Goal: Information Seeking & Learning: Understand process/instructions

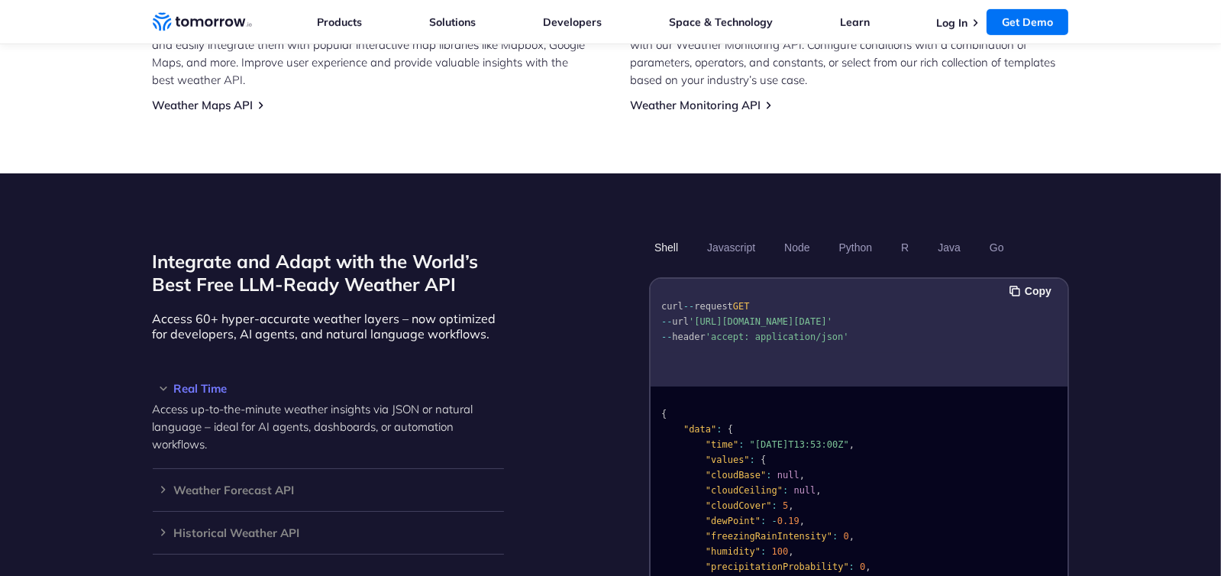
scroll to position [1145, 0]
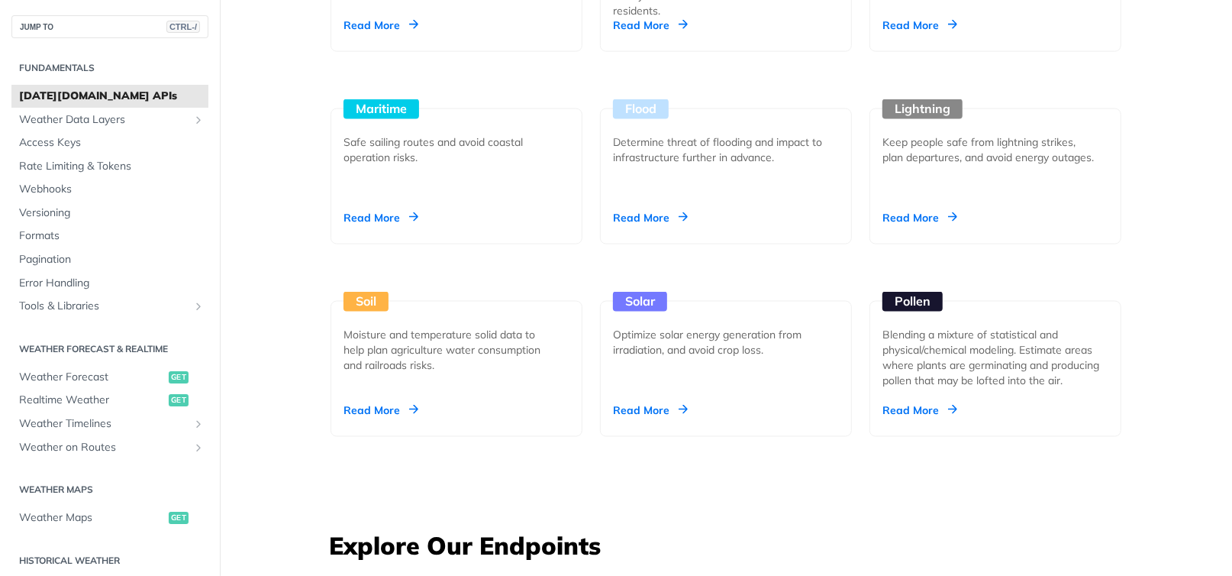
scroll to position [1603, 0]
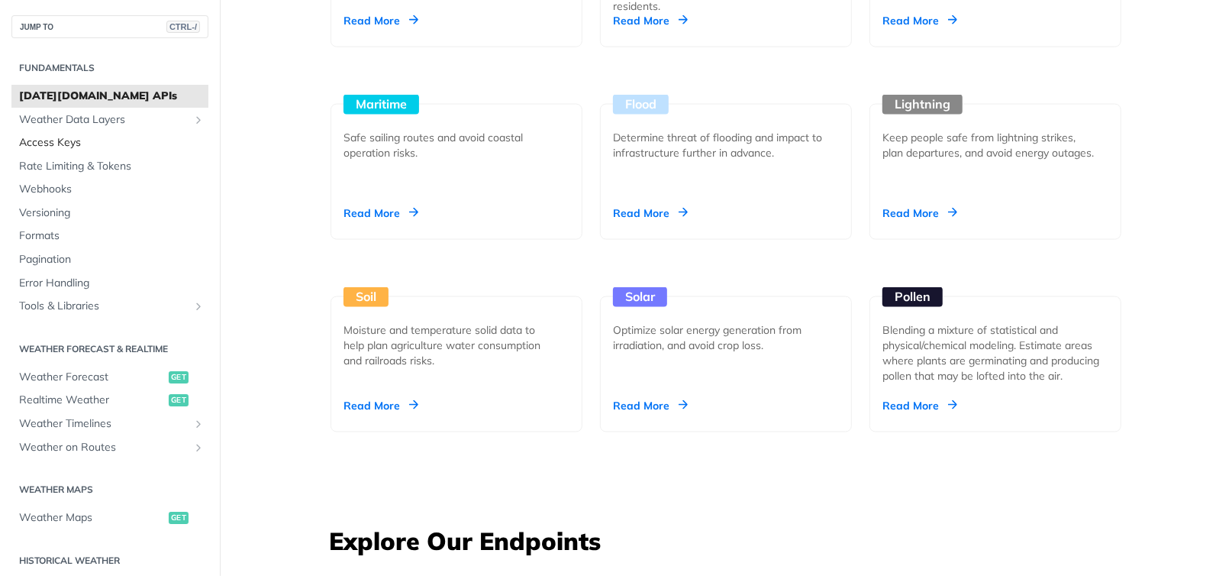
click at [146, 145] on span "Access Keys" at bounding box center [111, 142] width 185 height 15
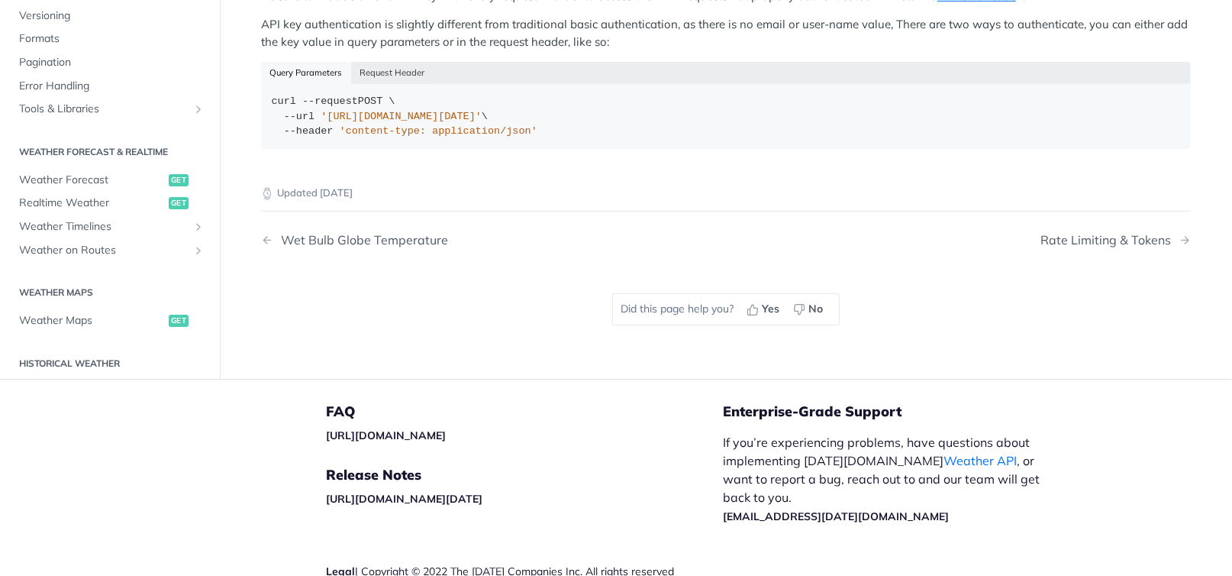
scroll to position [381, 0]
click at [116, 182] on span "Weather Forecast" at bounding box center [92, 179] width 146 height 15
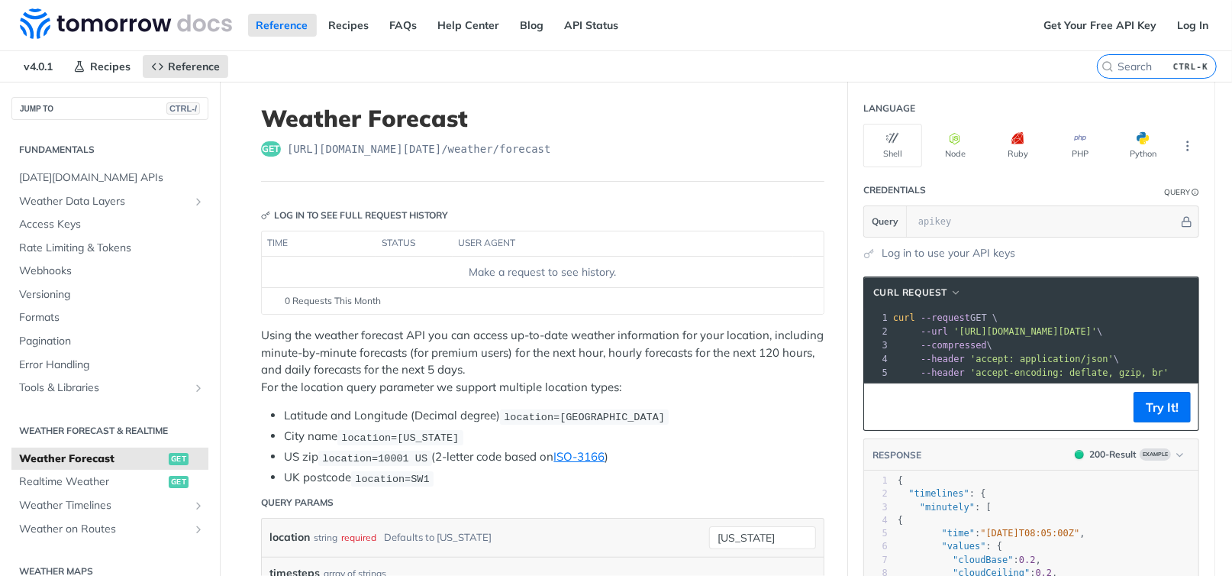
click at [321, 215] on div "Log in to see full request history" at bounding box center [354, 215] width 187 height 14
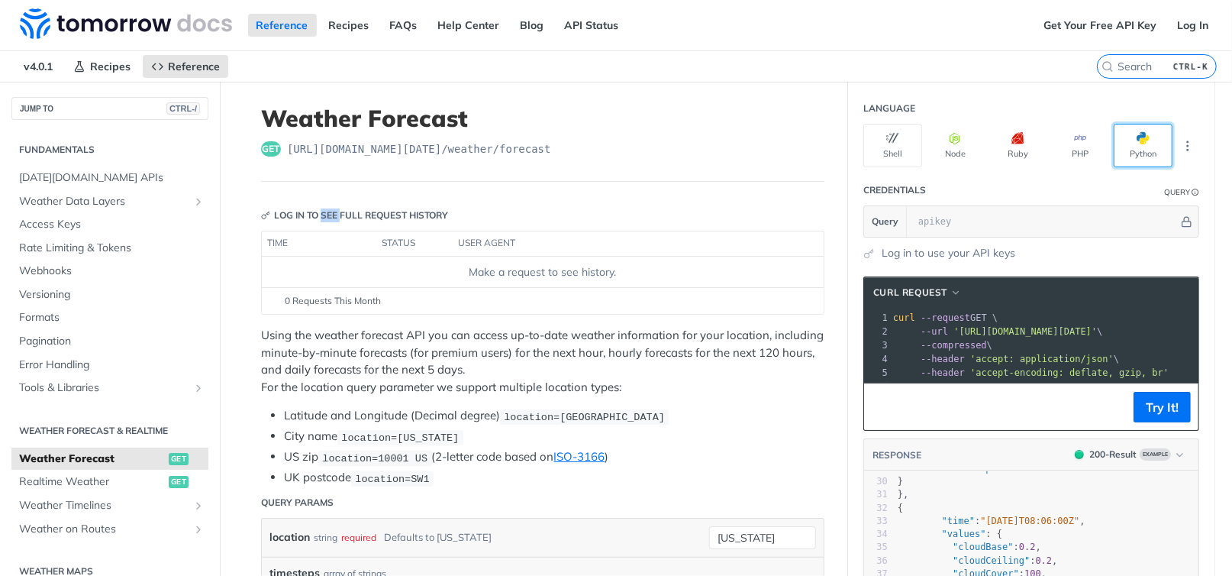
click at [1128, 138] on button "Python" at bounding box center [1143, 146] width 59 height 44
